Goal: Navigation & Orientation: Find specific page/section

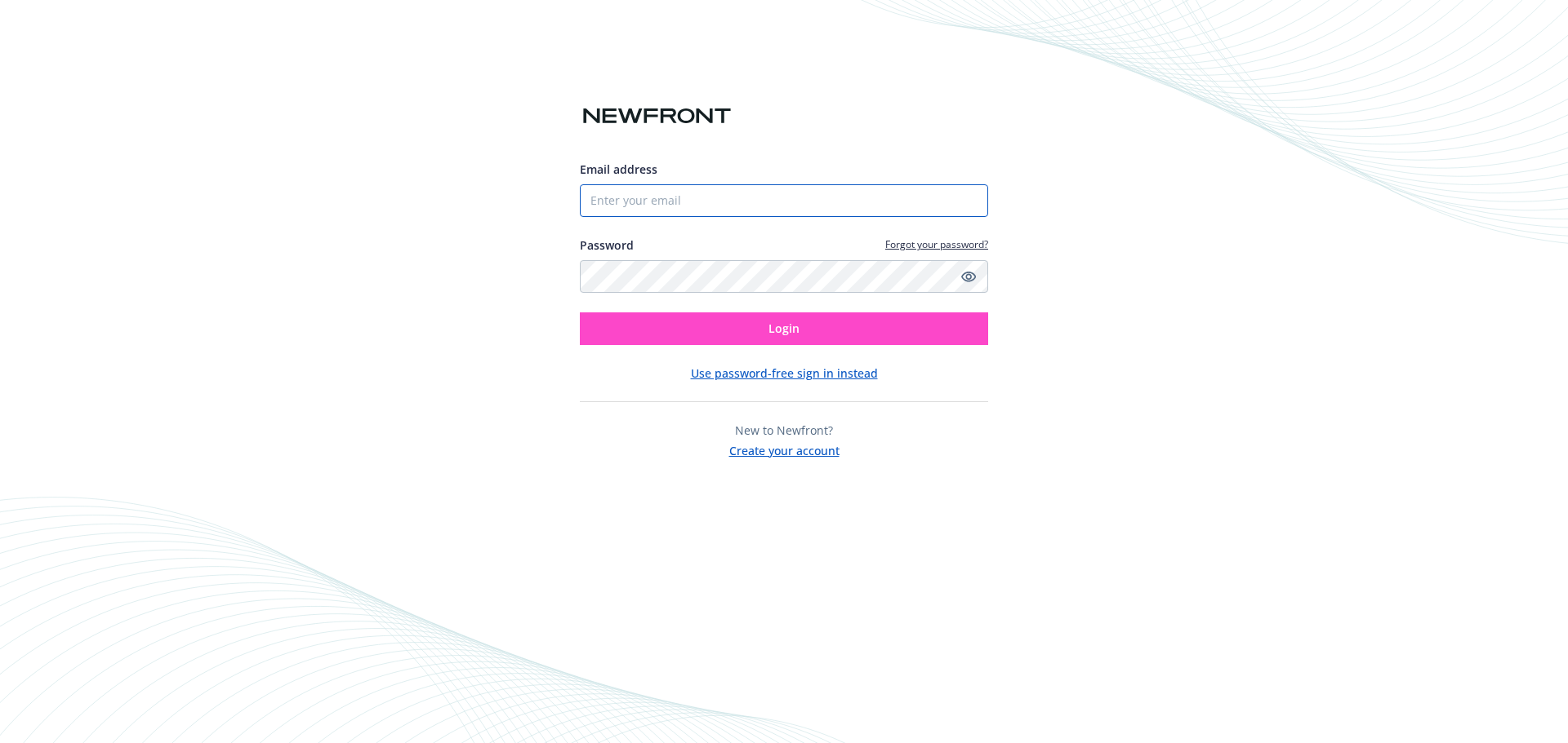
type input "[PERSON_NAME][EMAIL_ADDRESS][DOMAIN_NAME]"
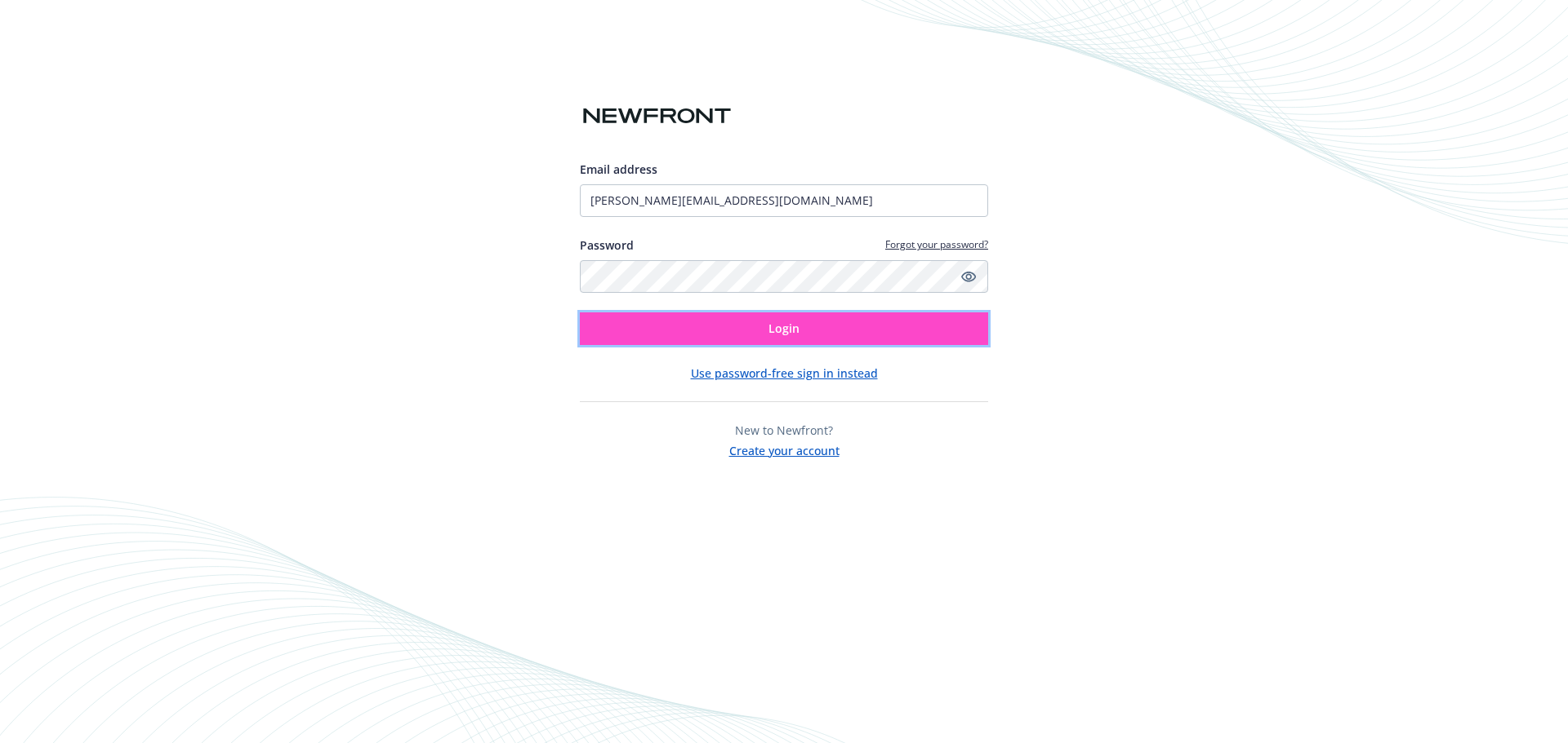
click at [655, 332] on button "Login" at bounding box center [783, 329] width 408 height 33
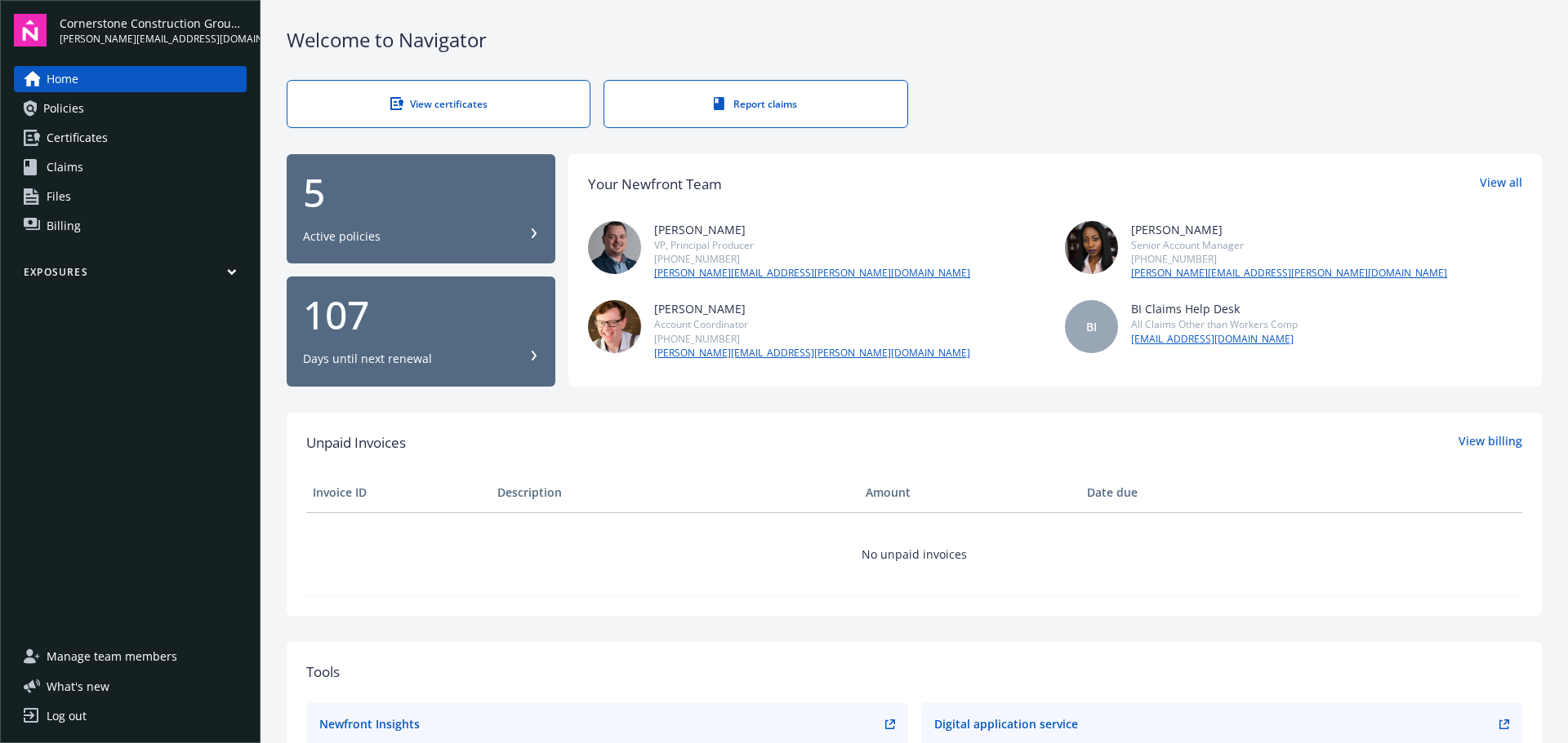
click at [73, 105] on span "Policies" at bounding box center [63, 109] width 41 height 26
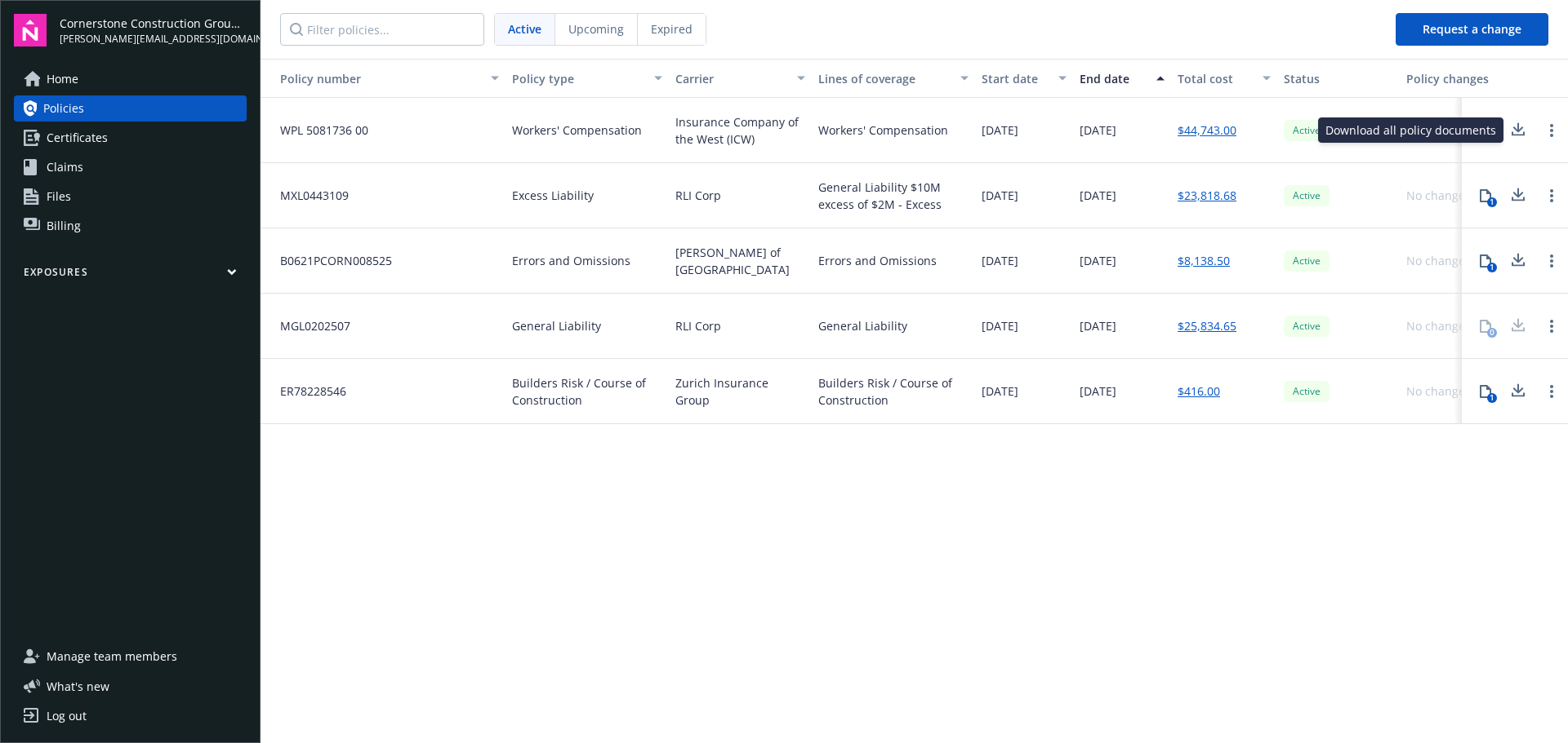
click at [1515, 131] on icon at bounding box center [1518, 130] width 20 height 21
click at [71, 194] on link "Files" at bounding box center [130, 197] width 232 height 26
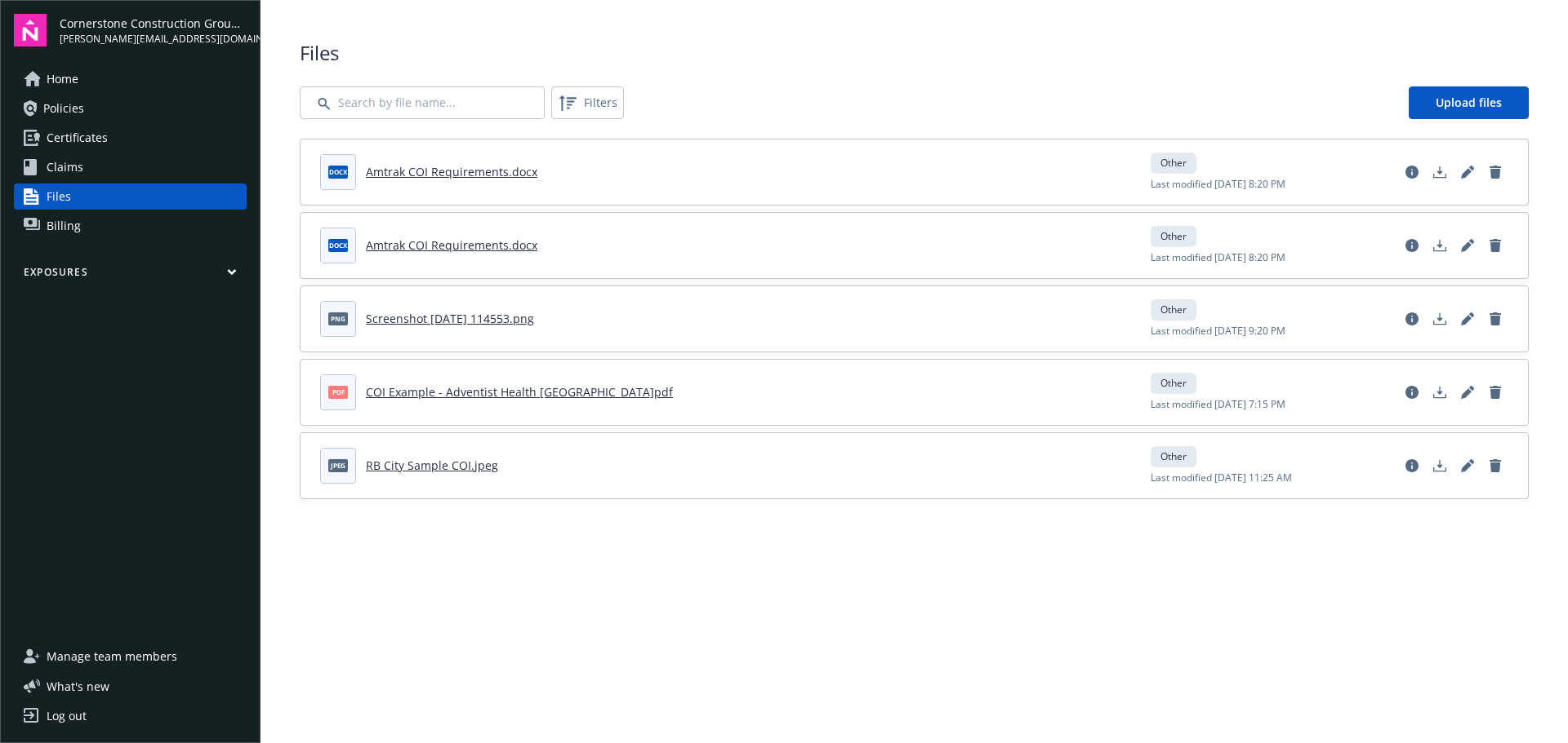
click at [74, 107] on span "Policies" at bounding box center [63, 109] width 41 height 26
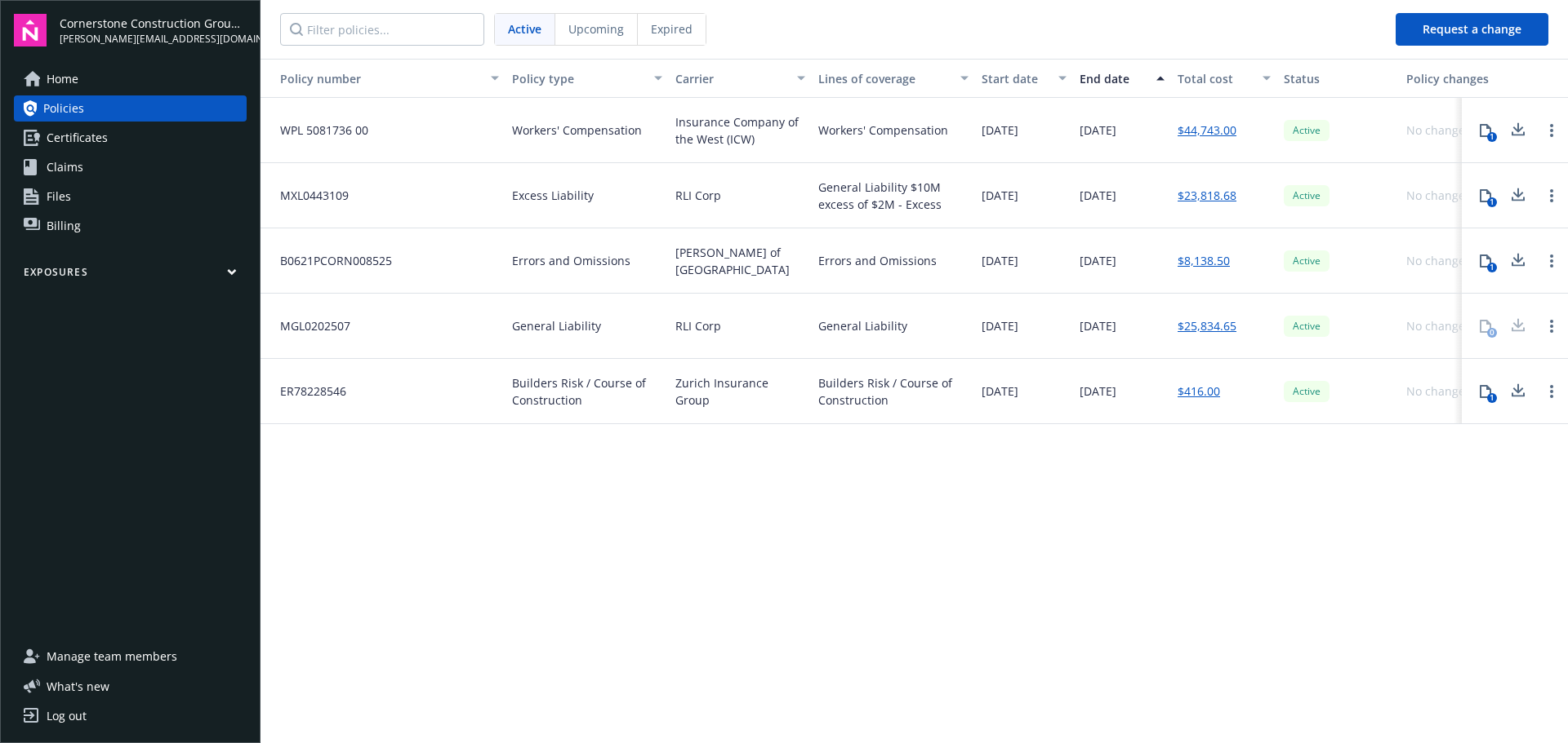
click at [76, 133] on span "Certificates" at bounding box center [77, 138] width 61 height 26
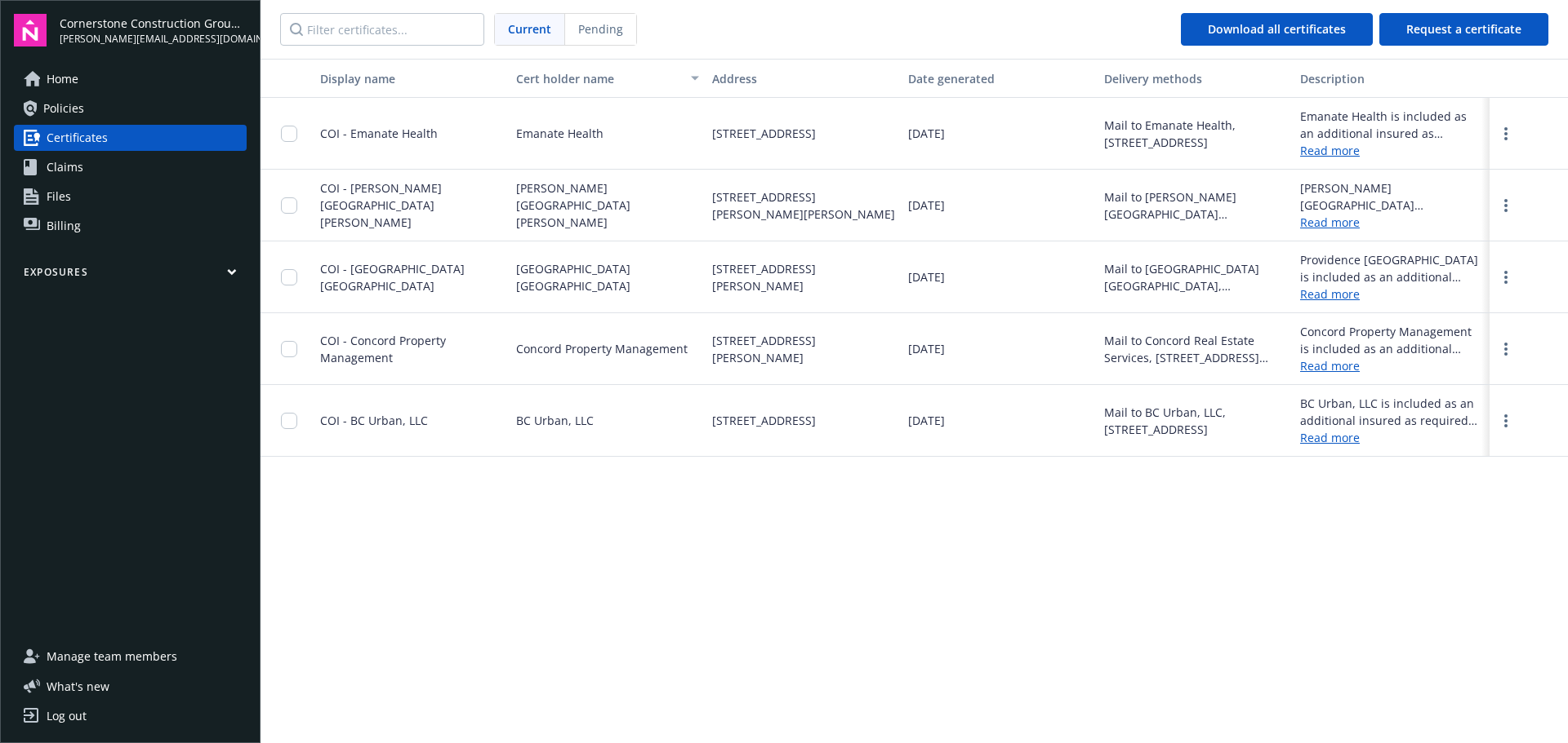
click at [64, 81] on span "Home" at bounding box center [62, 79] width 32 height 26
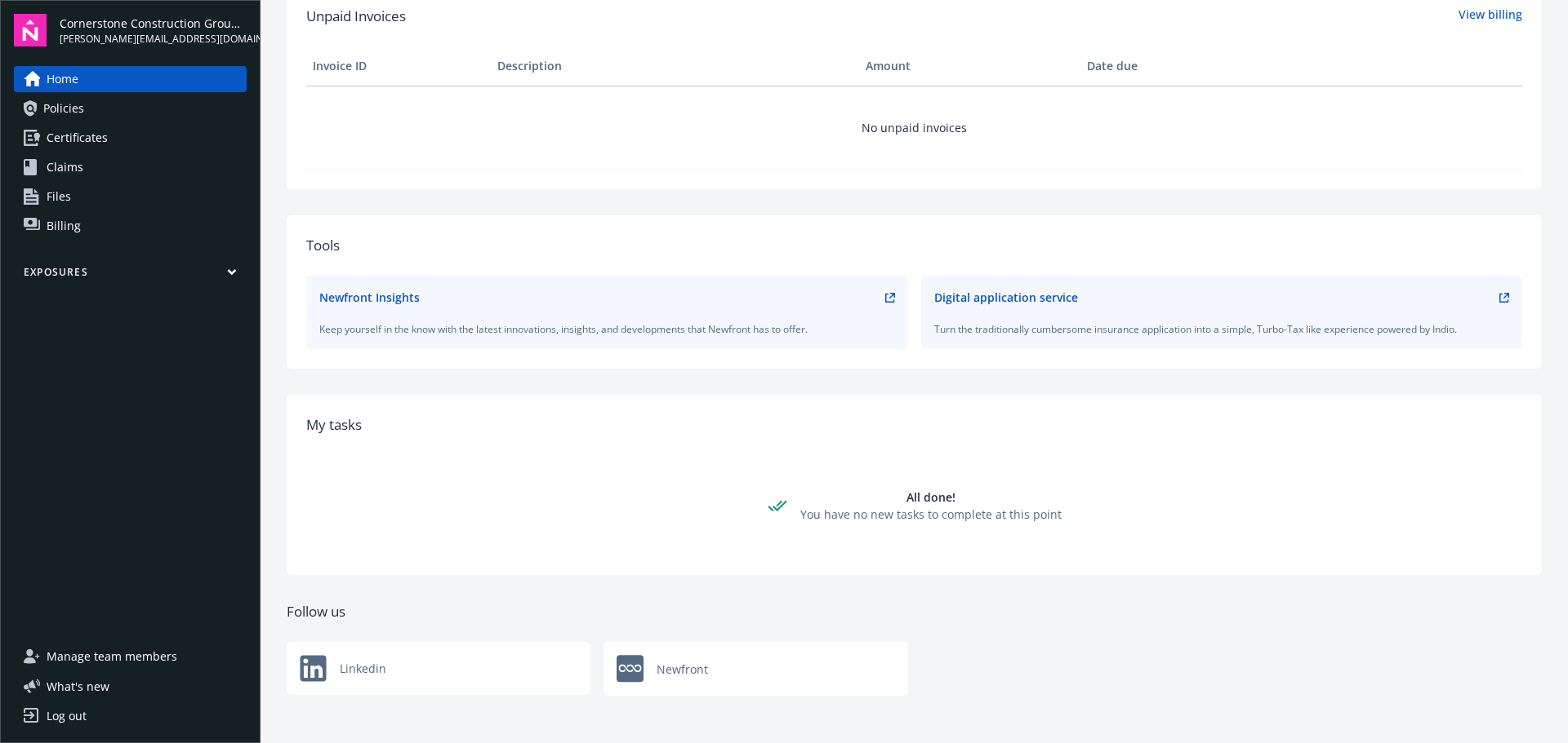
scroll to position [431, 0]
